Goal: Obtain resource: Obtain resource

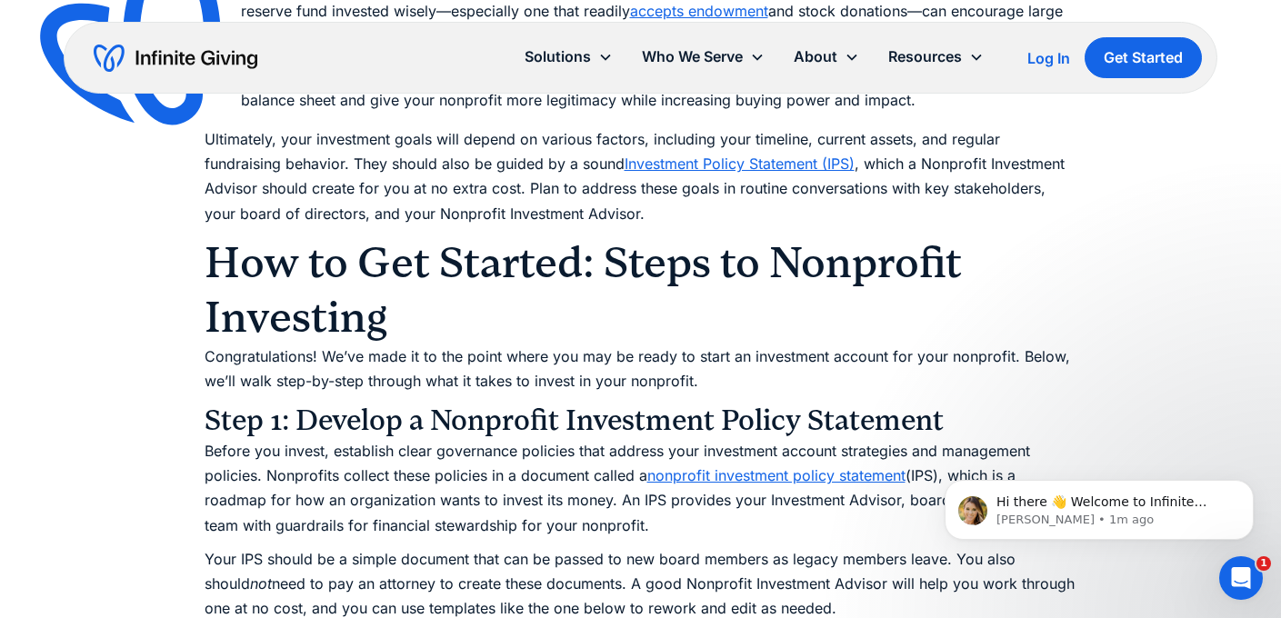
scroll to position [4942, 0]
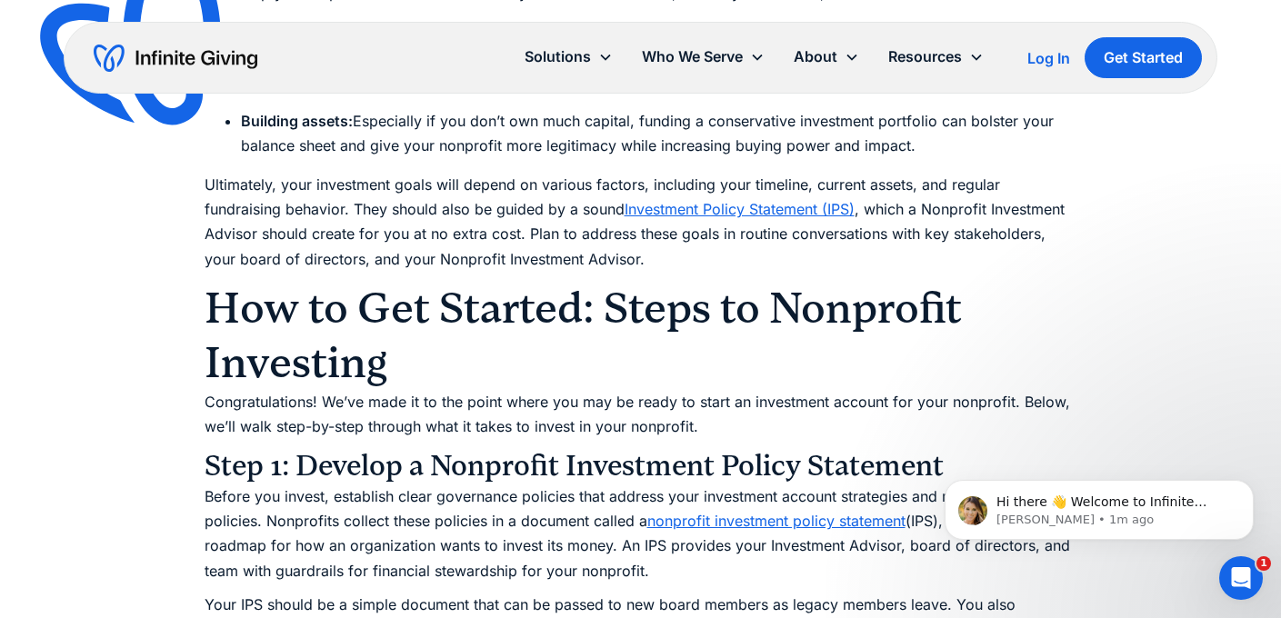
click at [742, 200] on link "Investment Policy Statement (IPS)" at bounding box center [739, 209] width 230 height 18
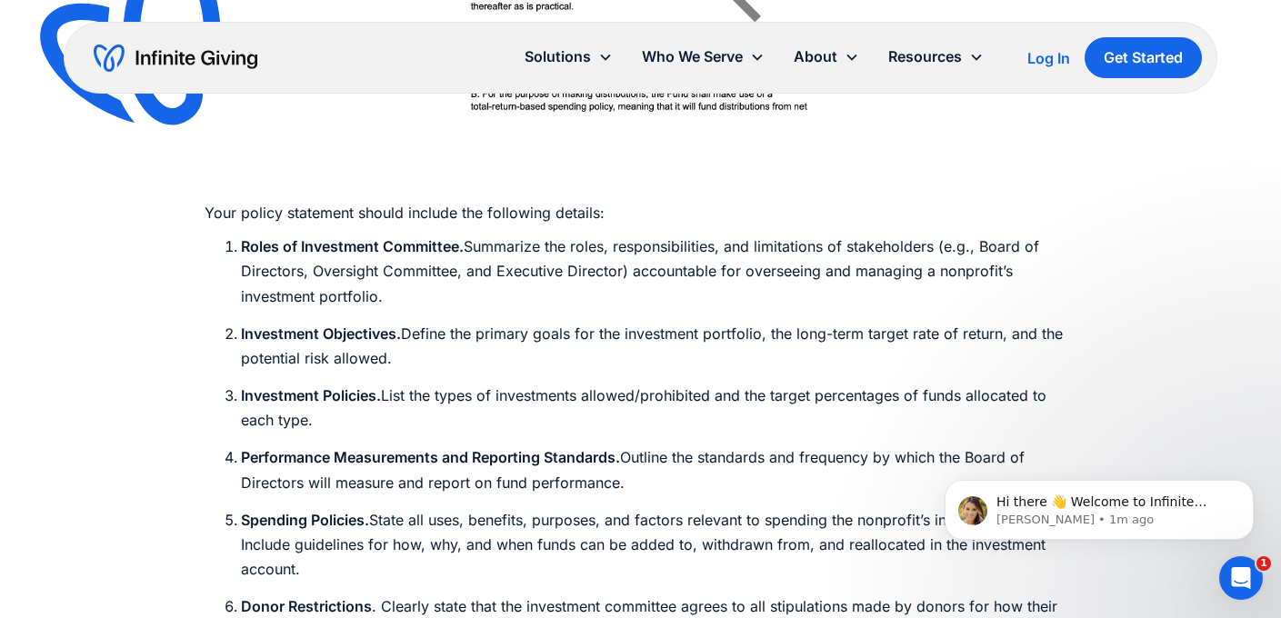
scroll to position [5879, 0]
